Goal: Information Seeking & Learning: Learn about a topic

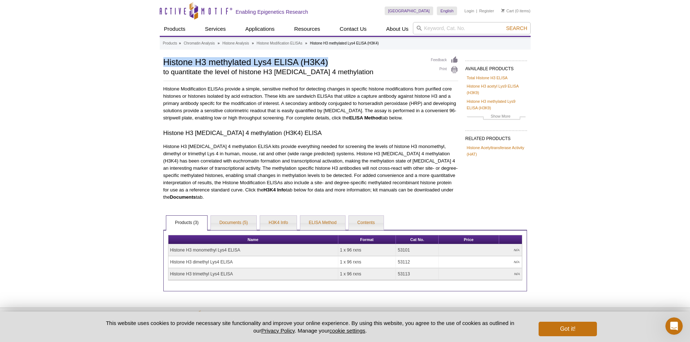
drag, startPoint x: 164, startPoint y: 62, endPoint x: 349, endPoint y: 57, distance: 185.5
click at [349, 57] on h1 "Histone H3 methylated Lys4 ELISA (H3K4)" at bounding box center [293, 61] width 260 height 11
click at [351, 70] on h2 "to quantitate the level of histone H3 [MEDICAL_DATA] 4 methylation" at bounding box center [293, 72] width 260 height 7
drag, startPoint x: 343, startPoint y: 68, endPoint x: 141, endPoint y: 80, distance: 202.1
click at [141, 79] on div "Active Motif Logo Enabling Epigenetics Research 0 Search Skip to content Active…" at bounding box center [345, 185] width 690 height 371
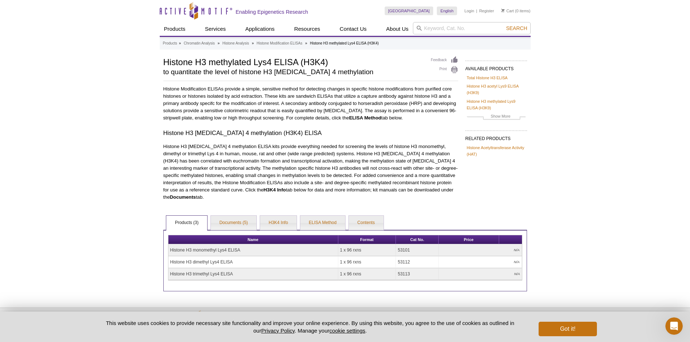
click at [127, 112] on div "Active Motif Logo Enabling Epigenetics Research 0 Search Skip to content Active…" at bounding box center [345, 185] width 690 height 371
drag, startPoint x: 155, startPoint y: 89, endPoint x: 260, endPoint y: 94, distance: 105.1
click at [268, 88] on div "Active Motif Logo Enabling Epigenetics Research 0 Search Skip to content Active…" at bounding box center [345, 185] width 690 height 371
click at [230, 109] on p "Histone Modification ELISAs provide a simple, sensitive method for detecting ch…" at bounding box center [310, 103] width 295 height 36
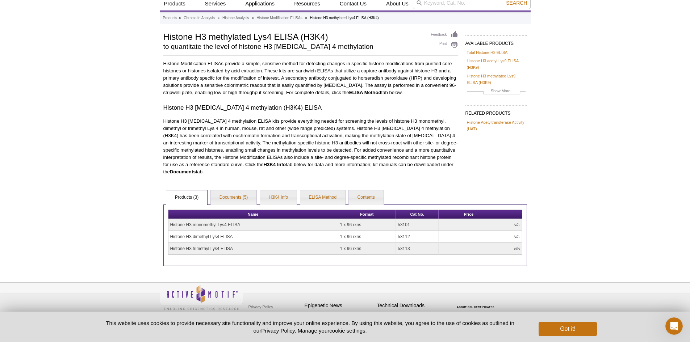
scroll to position [29, 0]
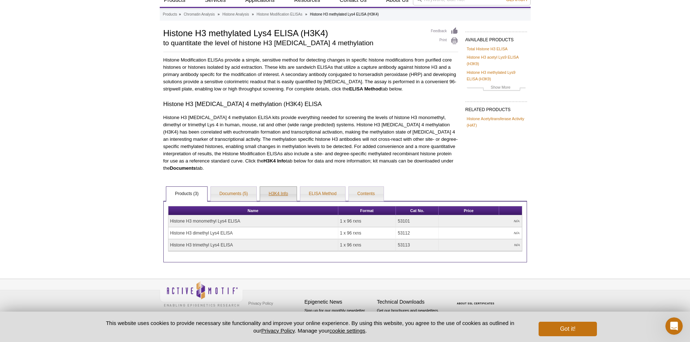
click at [275, 190] on link "H3K4 Info" at bounding box center [278, 194] width 37 height 14
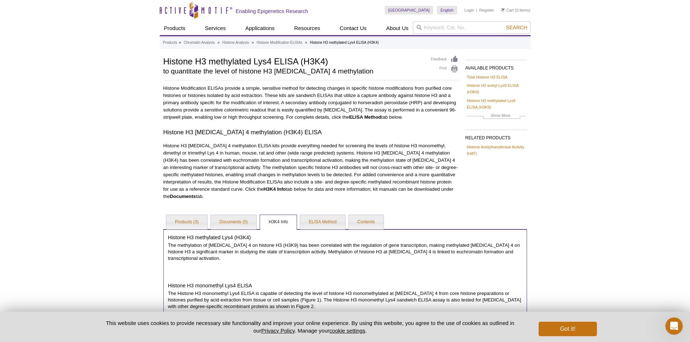
scroll to position [0, 0]
click at [324, 218] on link "ELISA Method" at bounding box center [322, 223] width 45 height 14
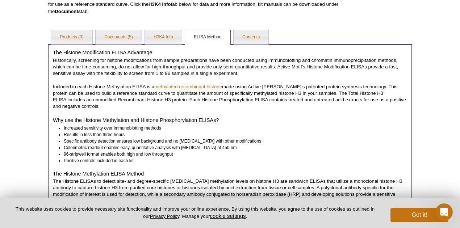
scroll to position [127, 0]
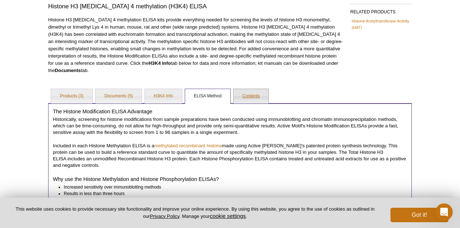
click at [251, 100] on link "Contents" at bounding box center [251, 96] width 35 height 14
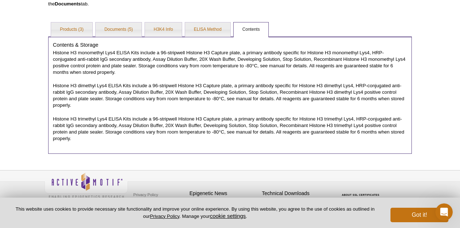
scroll to position [198, 0]
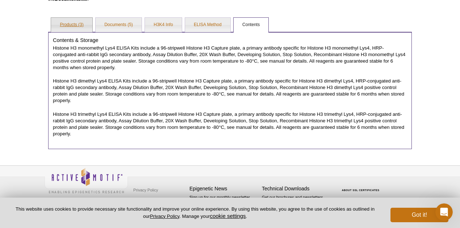
click at [86, 28] on link "Products (3)" at bounding box center [71, 25] width 41 height 14
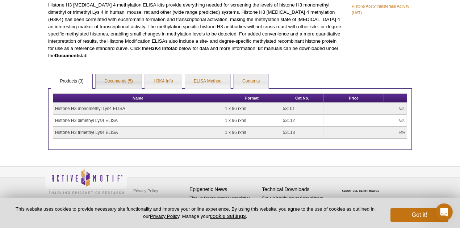
click at [123, 82] on link "Documents (5)" at bounding box center [119, 81] width 46 height 14
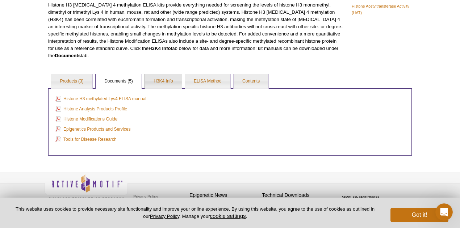
click at [160, 79] on link "H3K4 Info" at bounding box center [163, 81] width 37 height 14
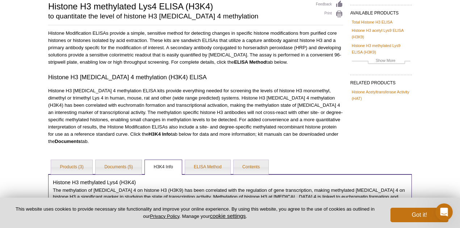
scroll to position [0, 0]
